Goal: Information Seeking & Learning: Learn about a topic

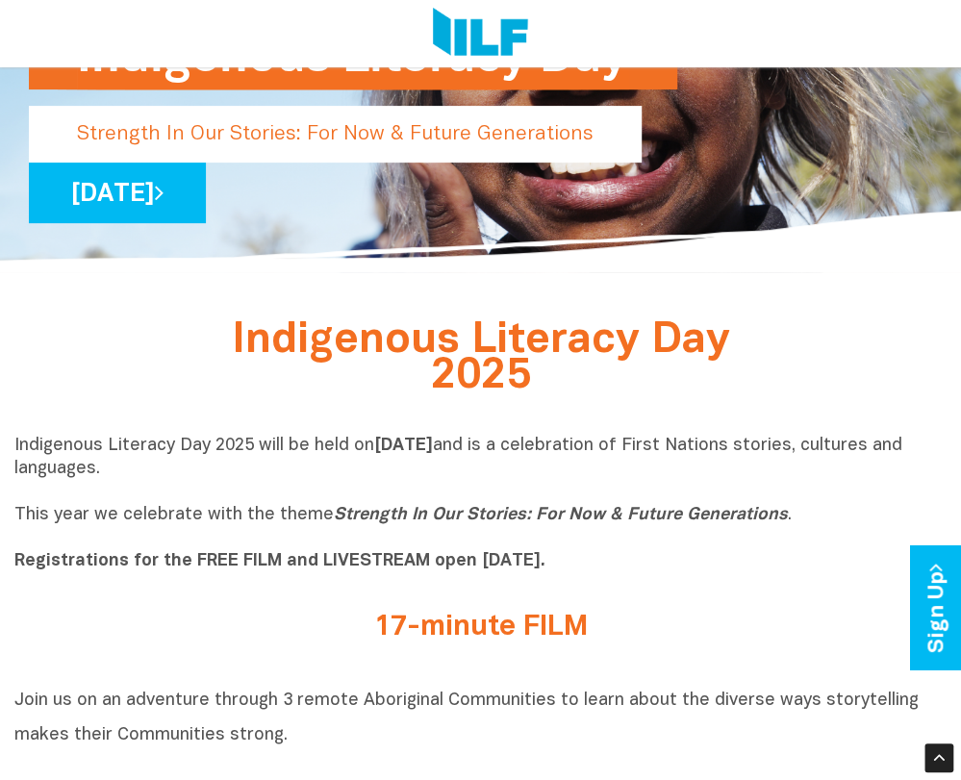
scroll to position [96, 0]
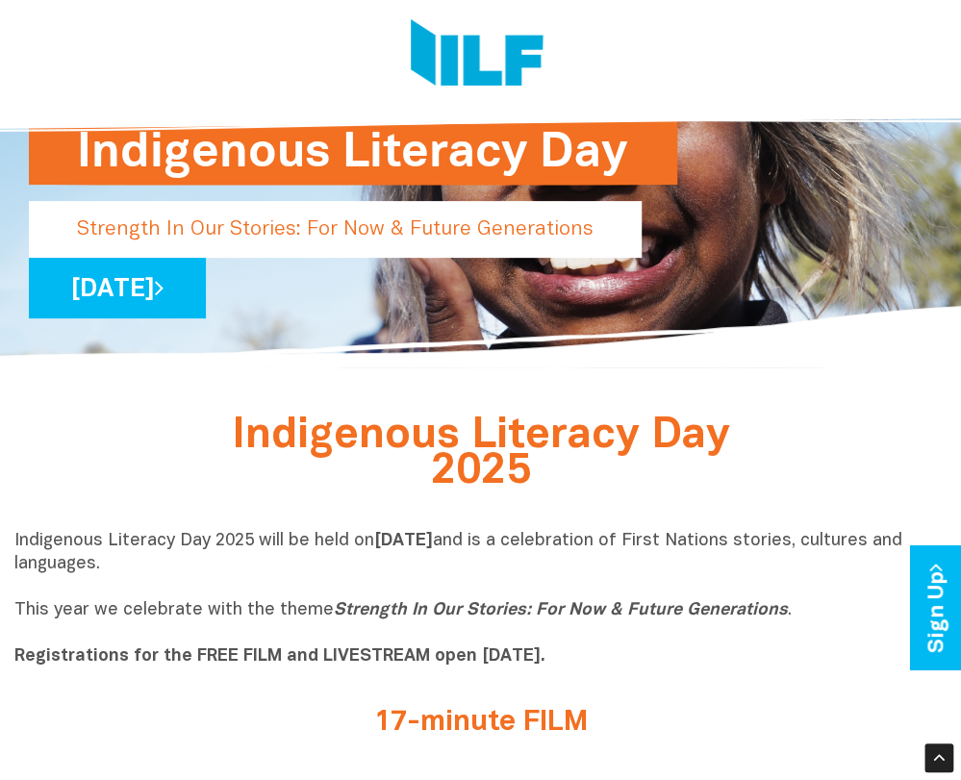
click at [741, 459] on h2 "Indigenous Literacy Day 2025" at bounding box center [480, 455] width 593 height 71
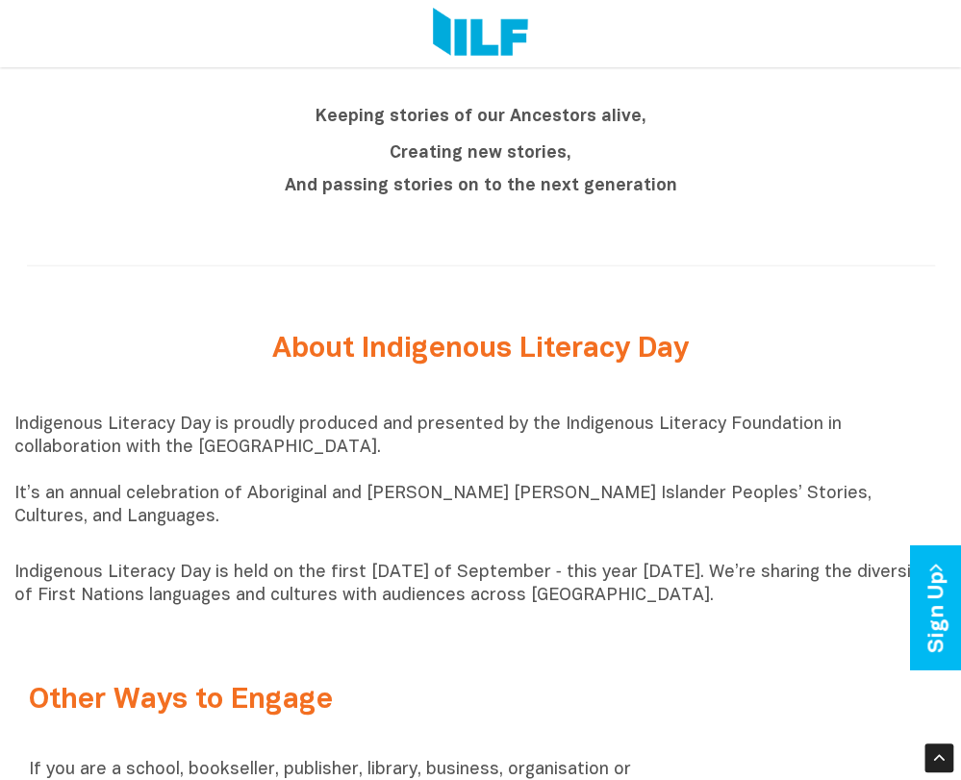
scroll to position [1827, 0]
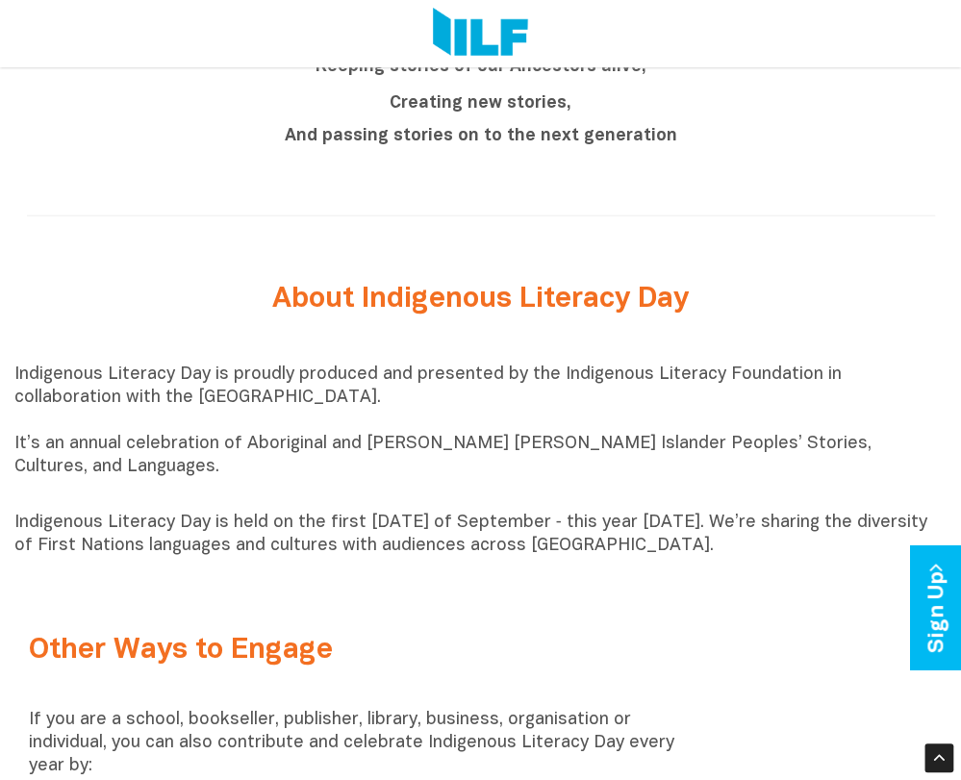
drag, startPoint x: 6, startPoint y: 366, endPoint x: 455, endPoint y: 386, distance: 449.5
click at [183, 425] on p "Indigenous Literacy Day is proudly produced and presented by the Indigenous Lit…" at bounding box center [480, 432] width 933 height 138
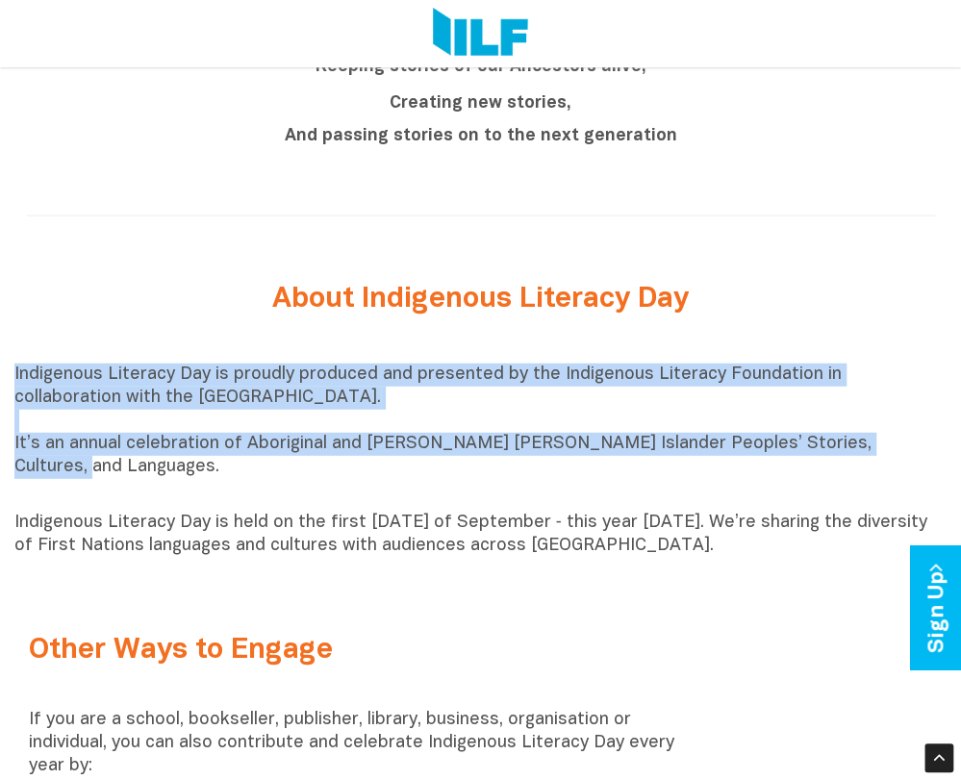
drag, startPoint x: 876, startPoint y: 439, endPoint x: 12, endPoint y: 374, distance: 867.0
drag, startPoint x: 12, startPoint y: 374, endPoint x: 30, endPoint y: 373, distance: 18.3
copy p "Indigenous Literacy Day is proudly produced and presented by the Indigenous Lit…"
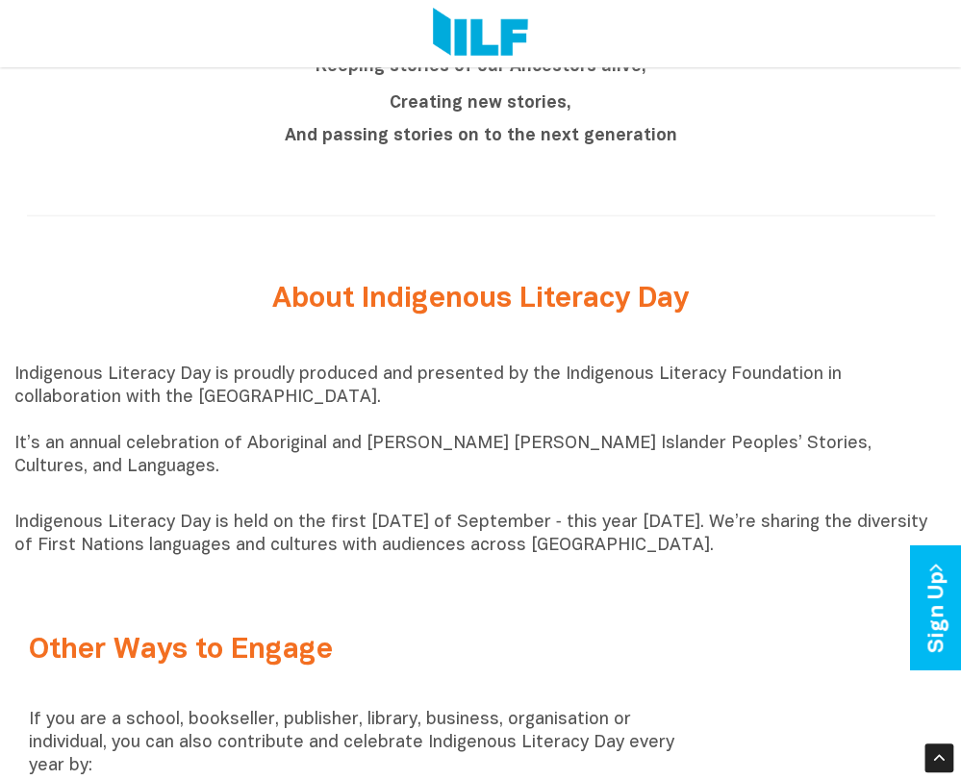
click at [38, 472] on p "Indigenous Literacy Day is proudly produced and presented by the Indigenous Lit…" at bounding box center [480, 432] width 933 height 138
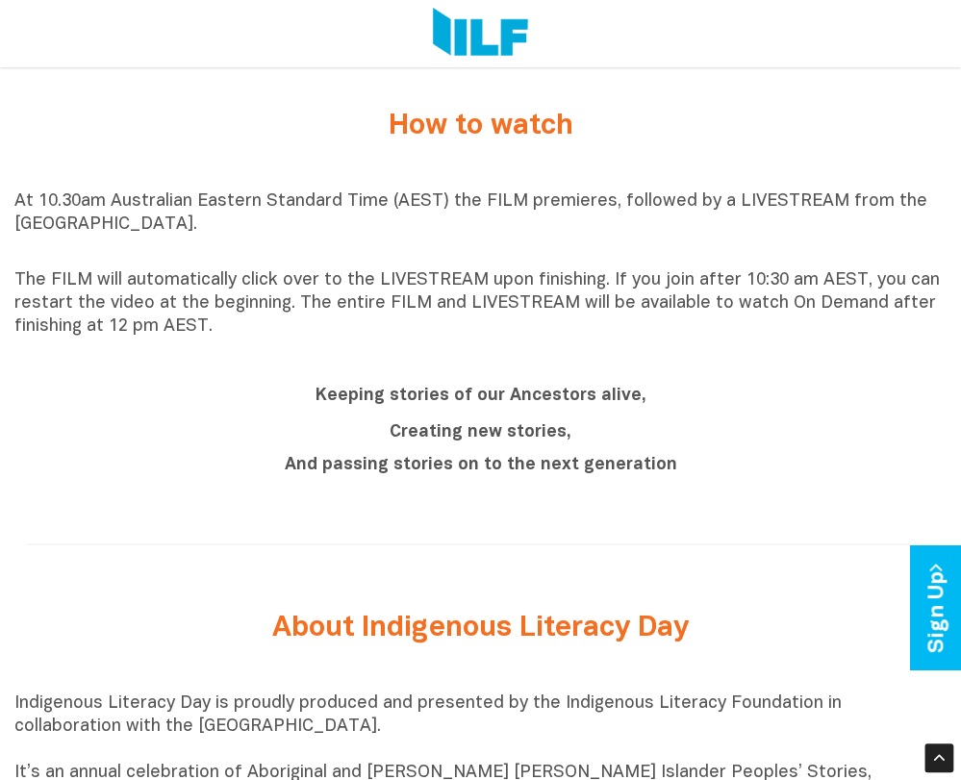
scroll to position [1346, 0]
